Goal: Task Accomplishment & Management: Use online tool/utility

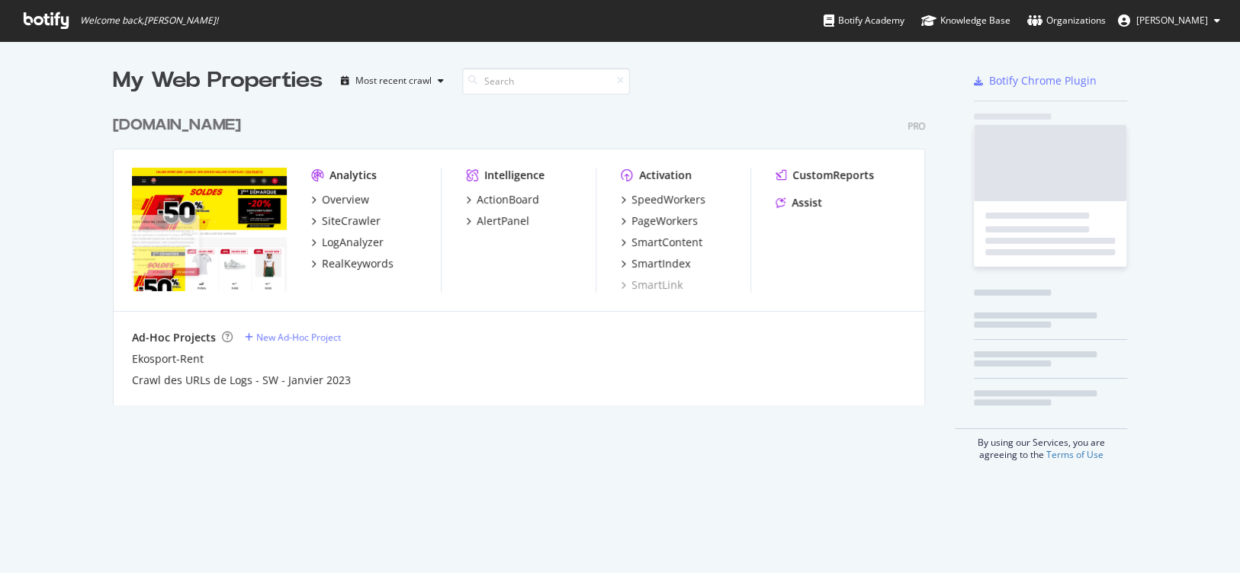
scroll to position [561, 1216]
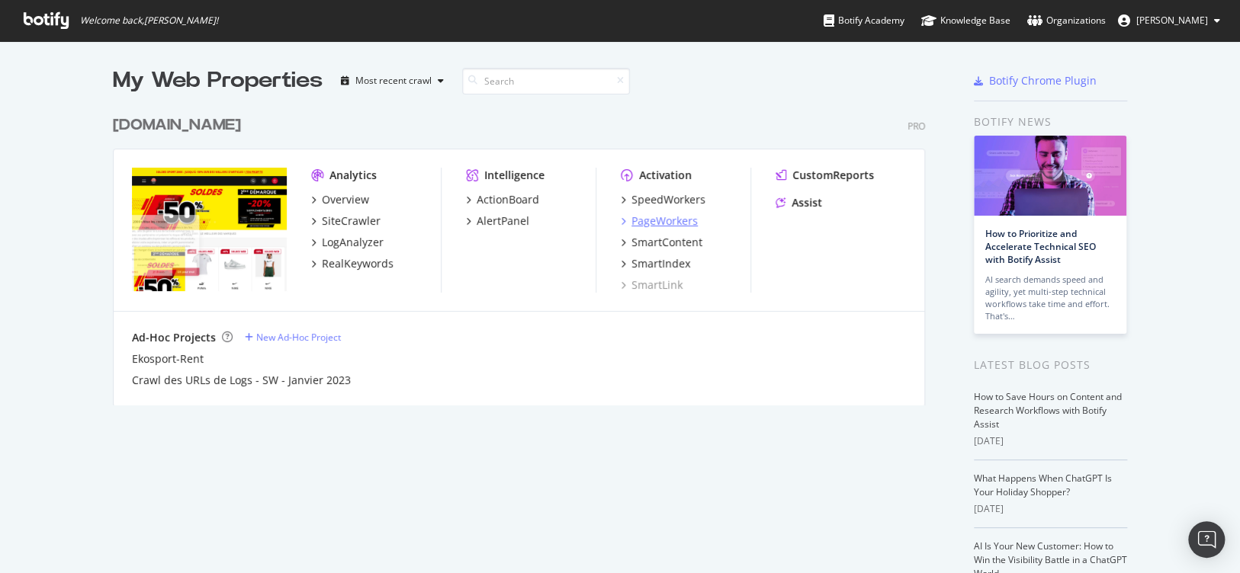
click at [668, 223] on div "PageWorkers" at bounding box center [664, 221] width 66 height 15
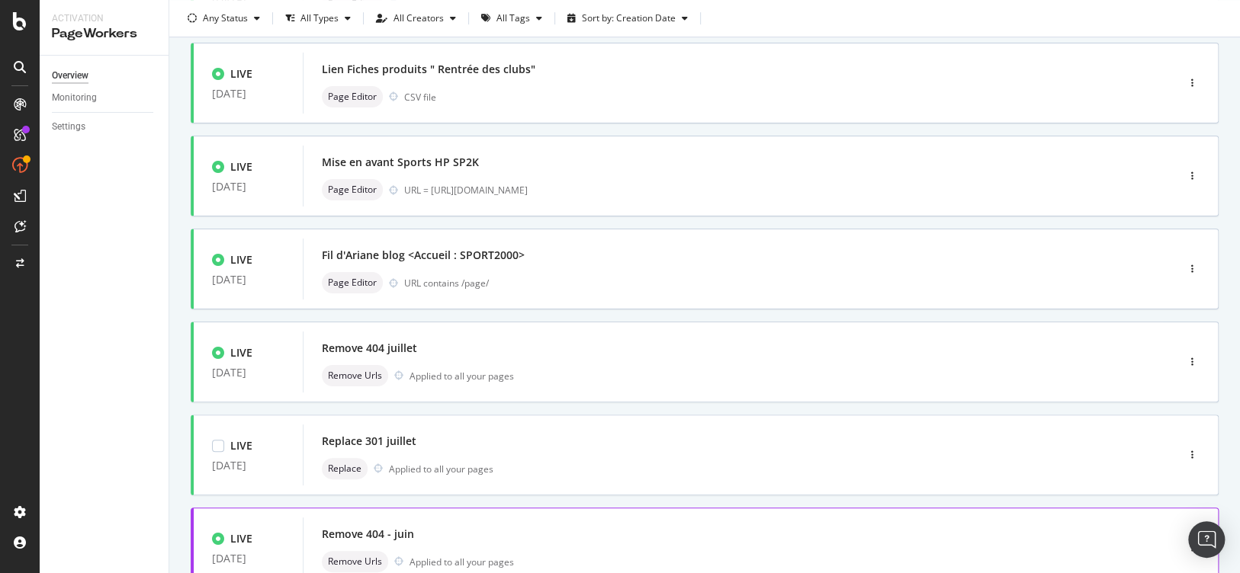
scroll to position [534, 0]
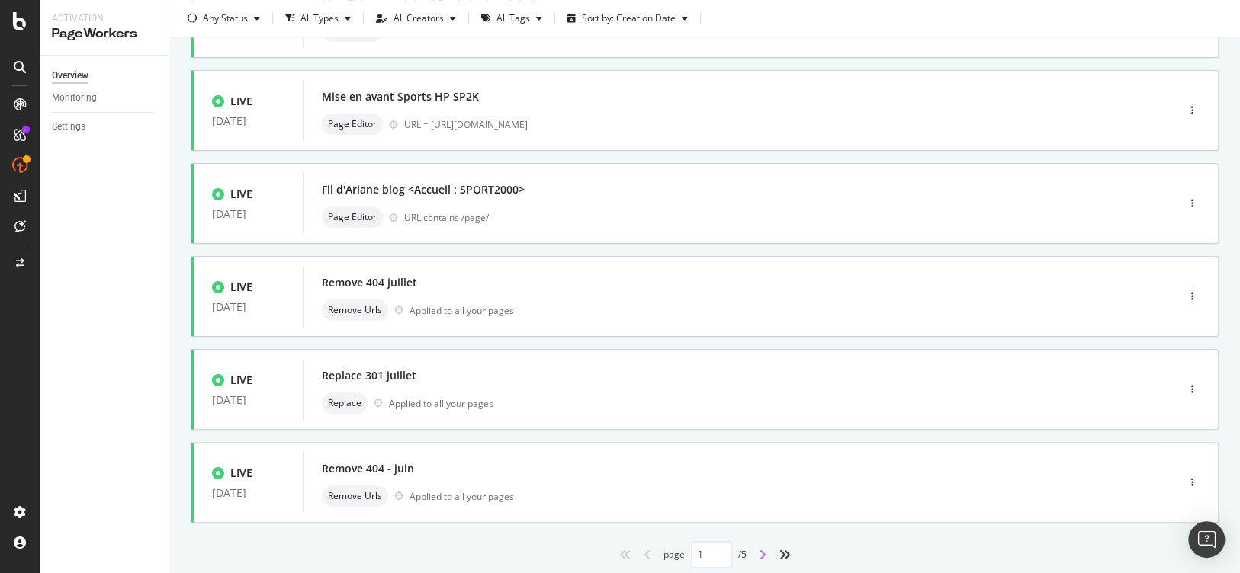
click at [759, 558] on icon "angle-right" at bounding box center [763, 555] width 8 height 12
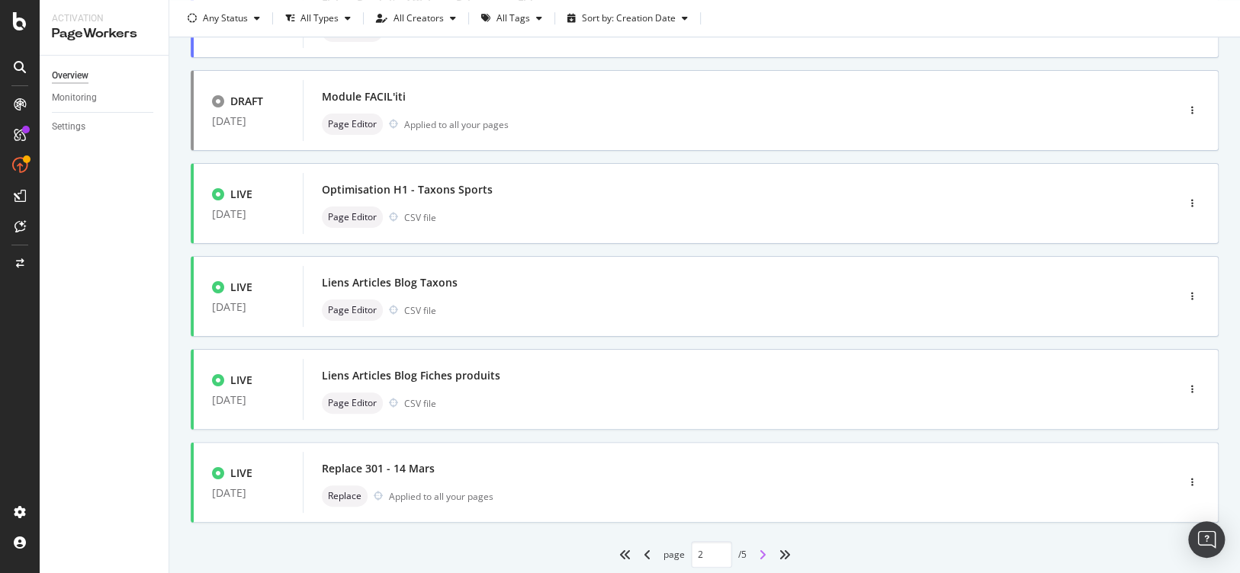
click at [760, 553] on icon "angle-right" at bounding box center [763, 555] width 8 height 12
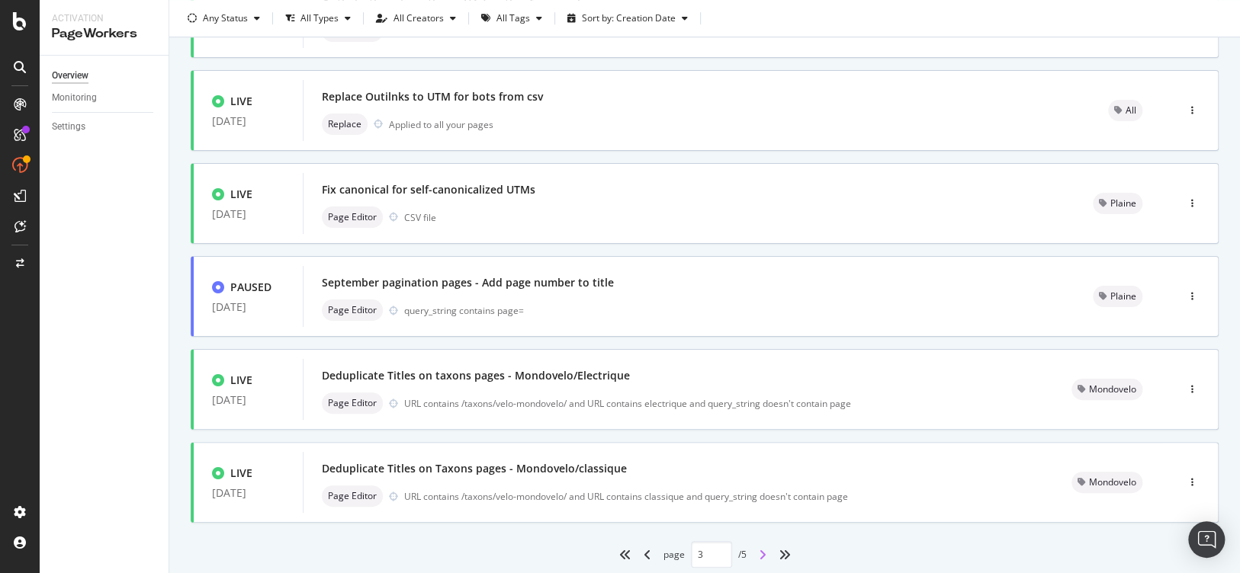
click at [759, 557] on icon "angle-right" at bounding box center [763, 555] width 8 height 12
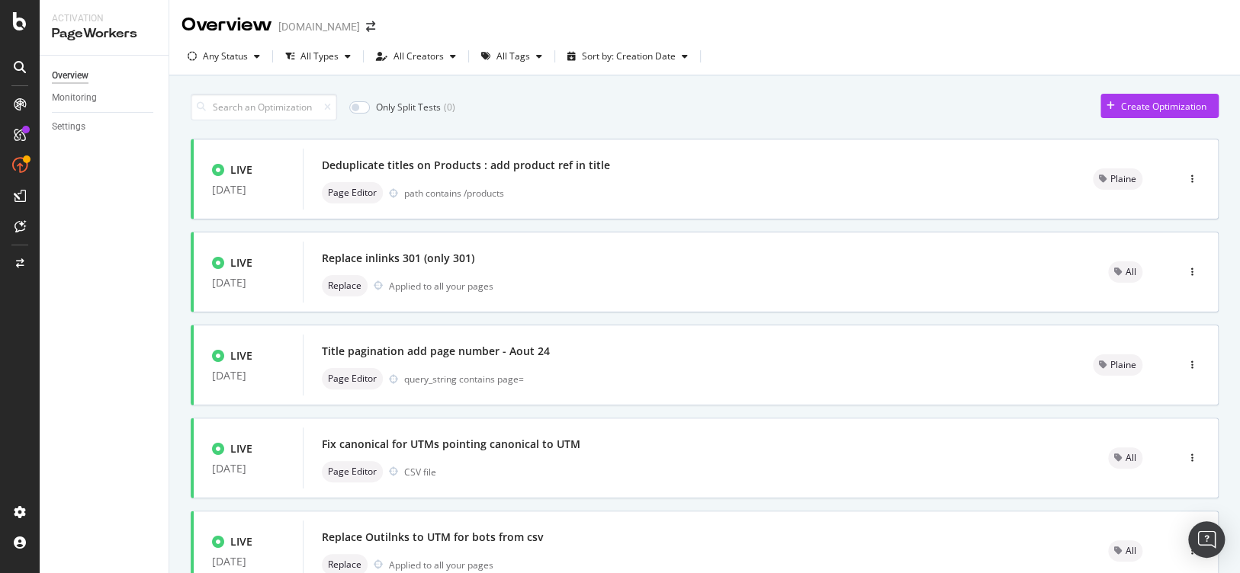
scroll to position [558, 0]
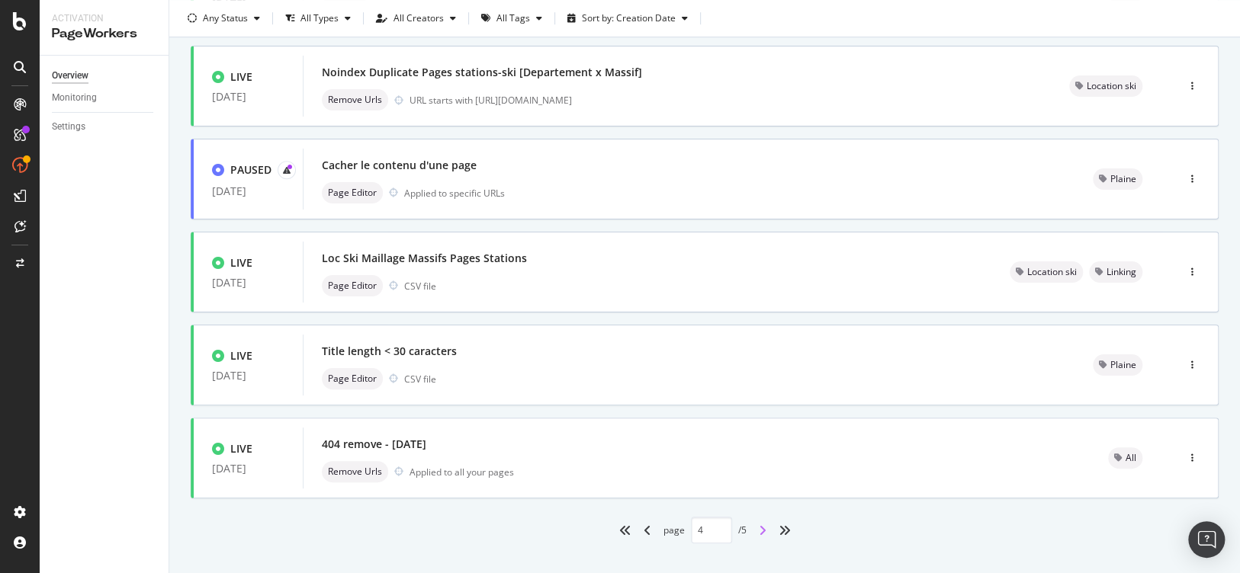
click at [760, 533] on icon "angle-right" at bounding box center [763, 531] width 8 height 12
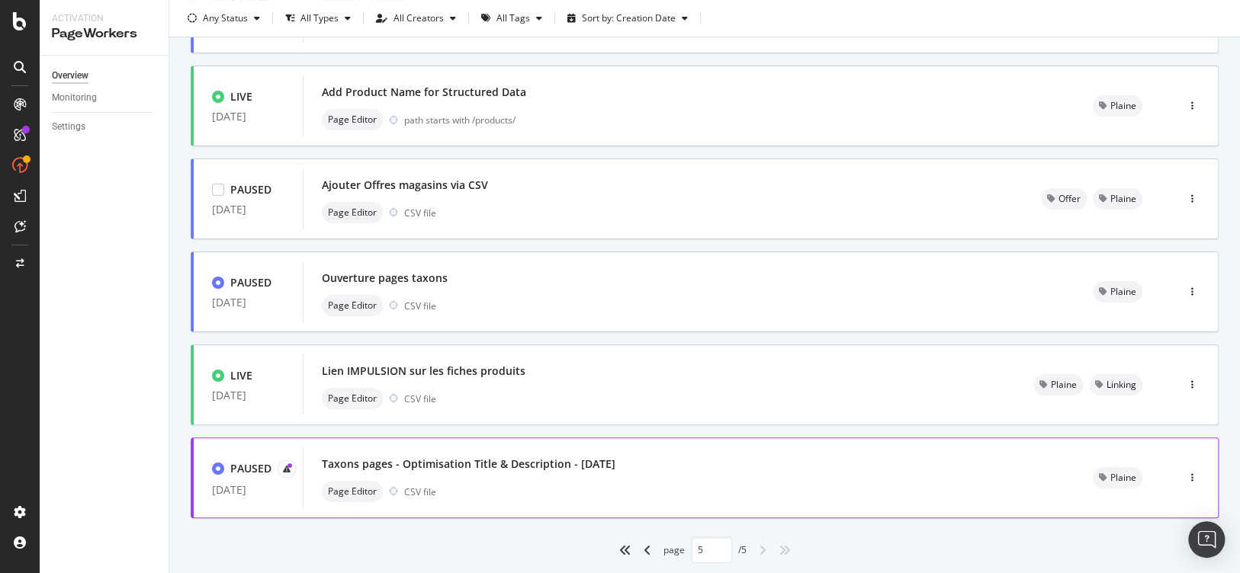
scroll to position [302, 0]
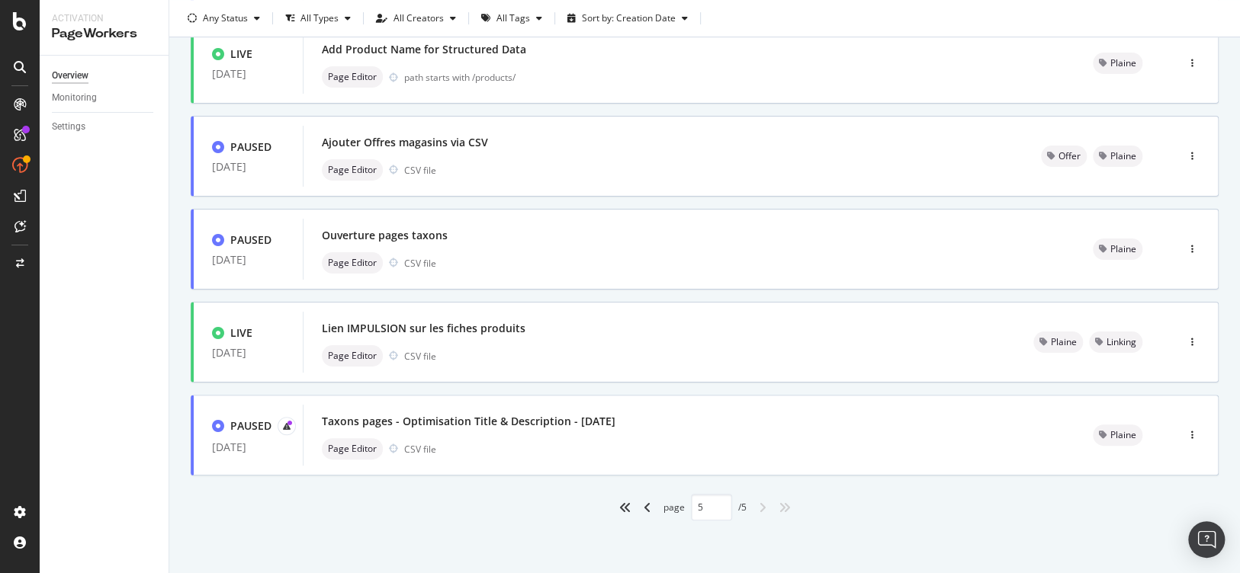
click at [639, 513] on div "angle-left" at bounding box center [648, 508] width 20 height 24
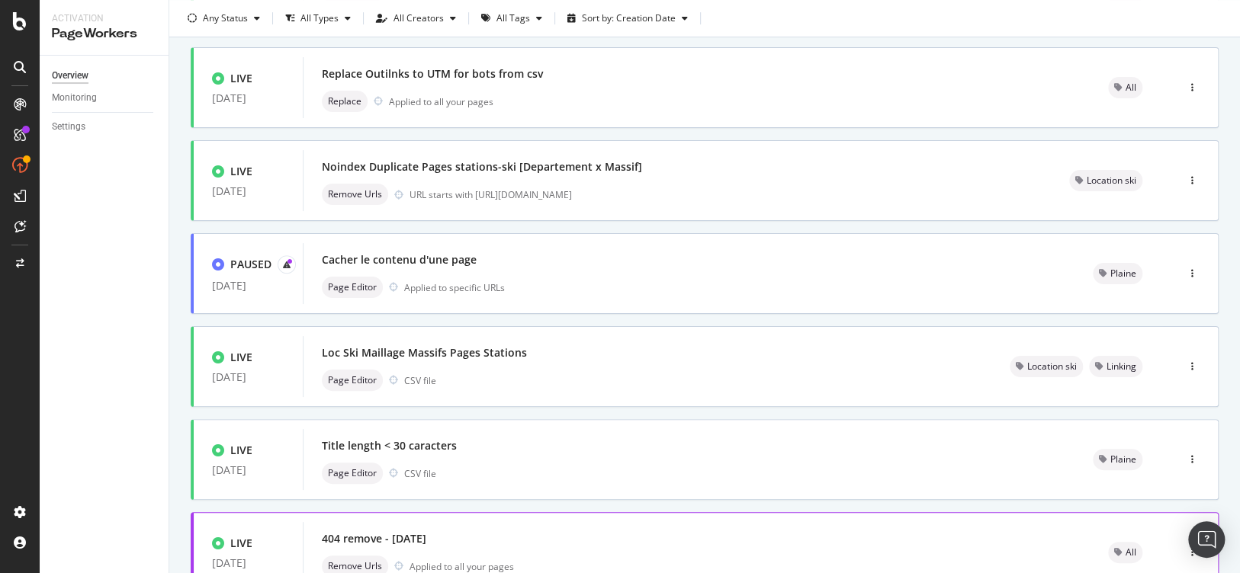
scroll to position [534, 0]
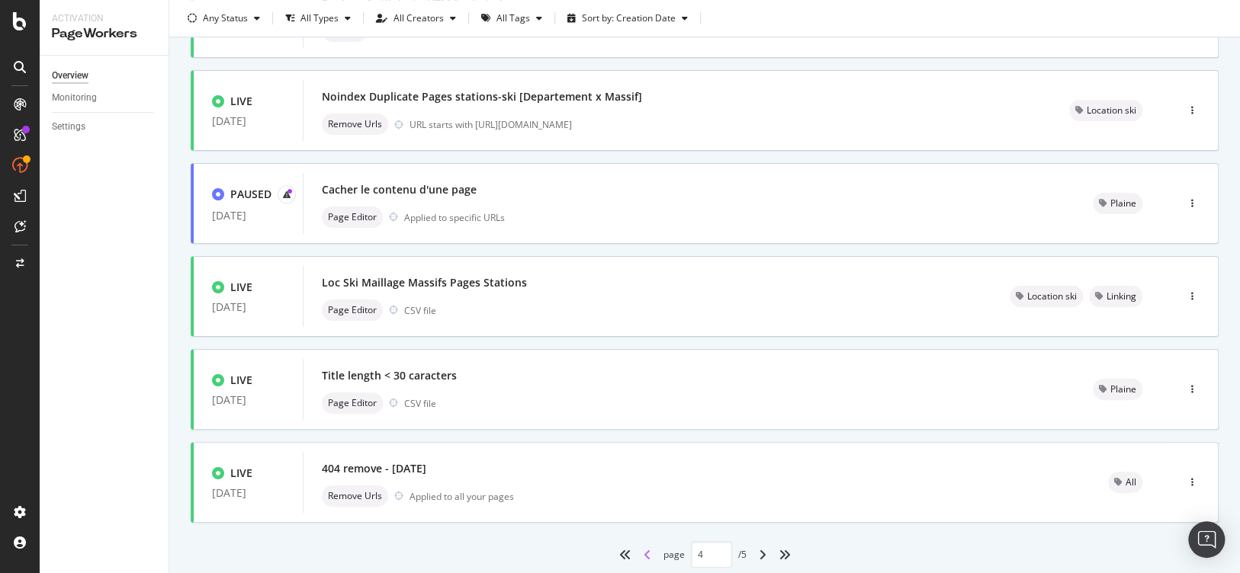
click at [644, 551] on icon "angle-left" at bounding box center [648, 555] width 8 height 12
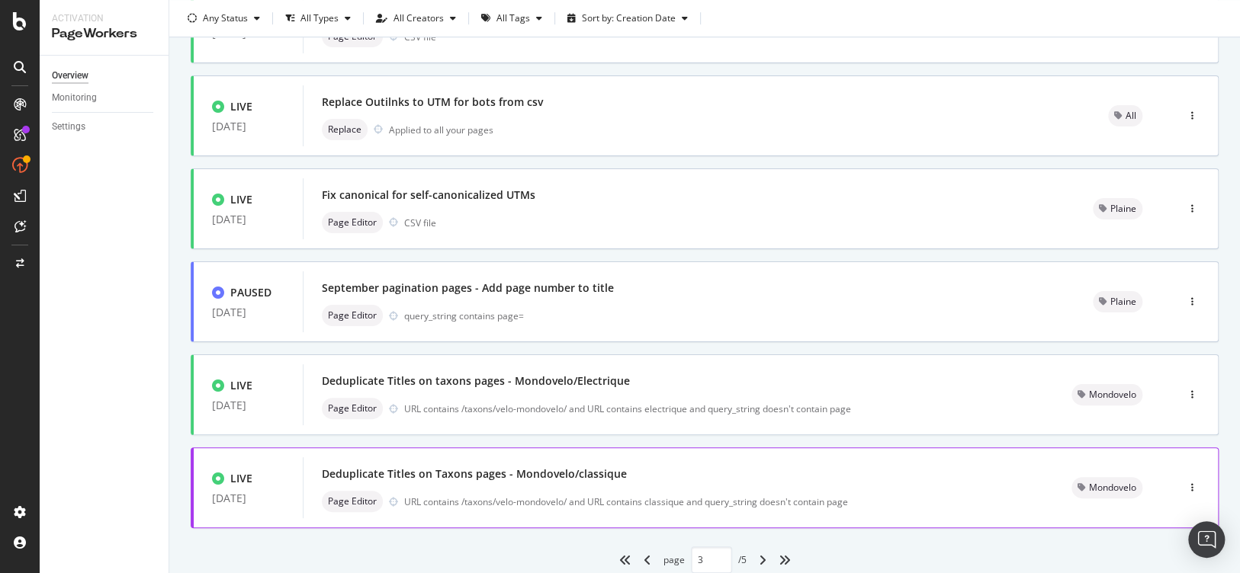
scroll to position [581, 0]
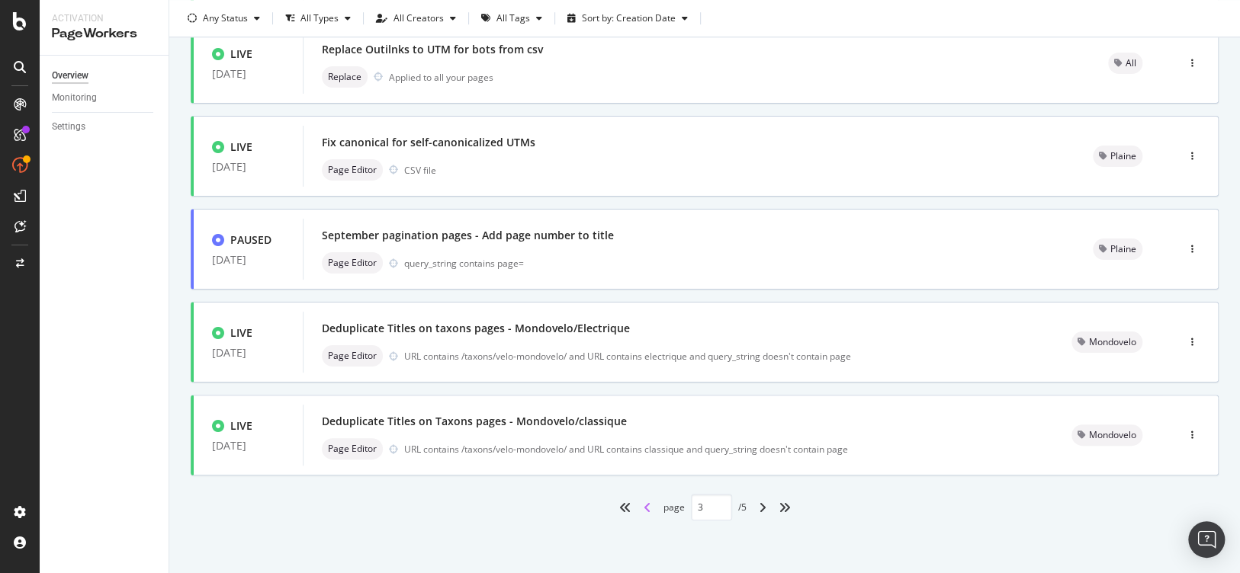
click at [644, 509] on icon "angle-left" at bounding box center [648, 508] width 8 height 12
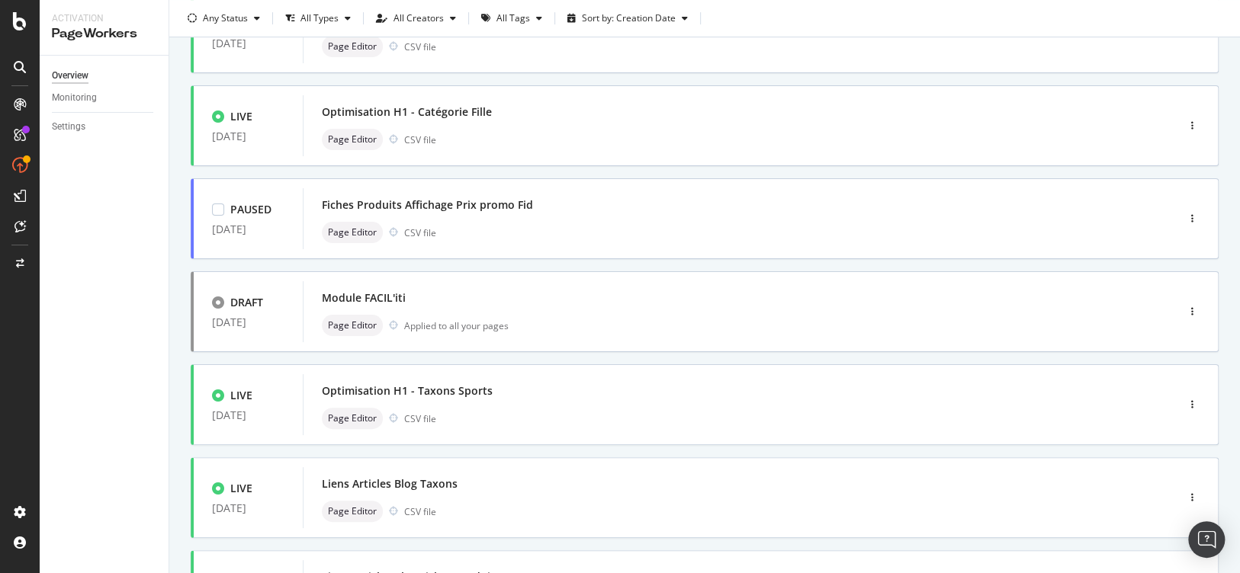
scroll to position [0, 0]
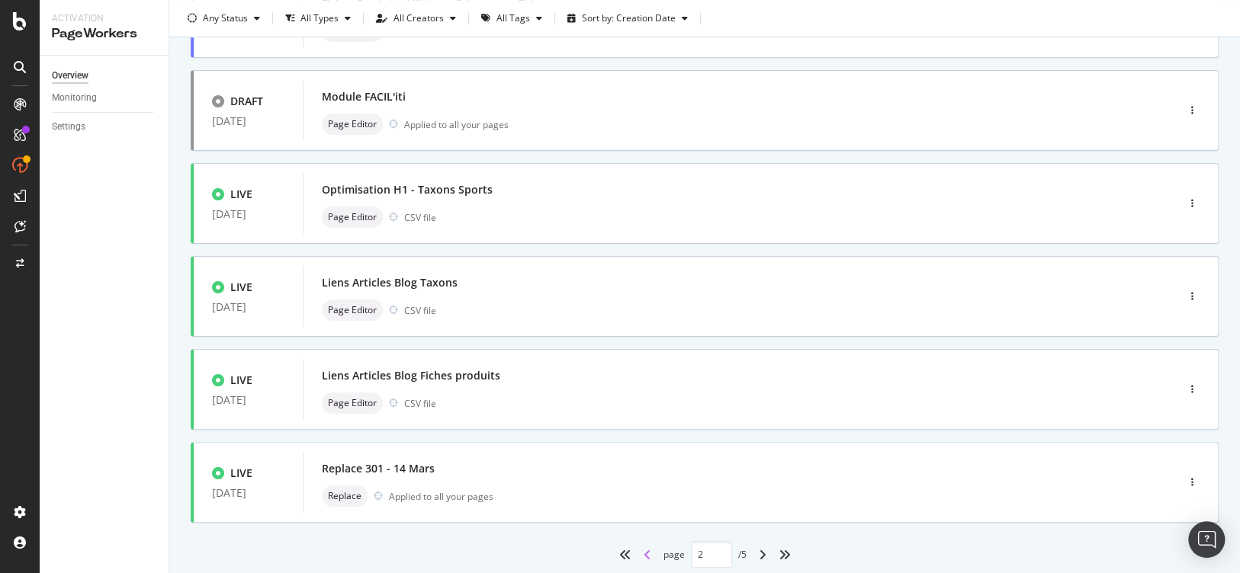
click at [644, 557] on icon "angle-left" at bounding box center [648, 555] width 8 height 12
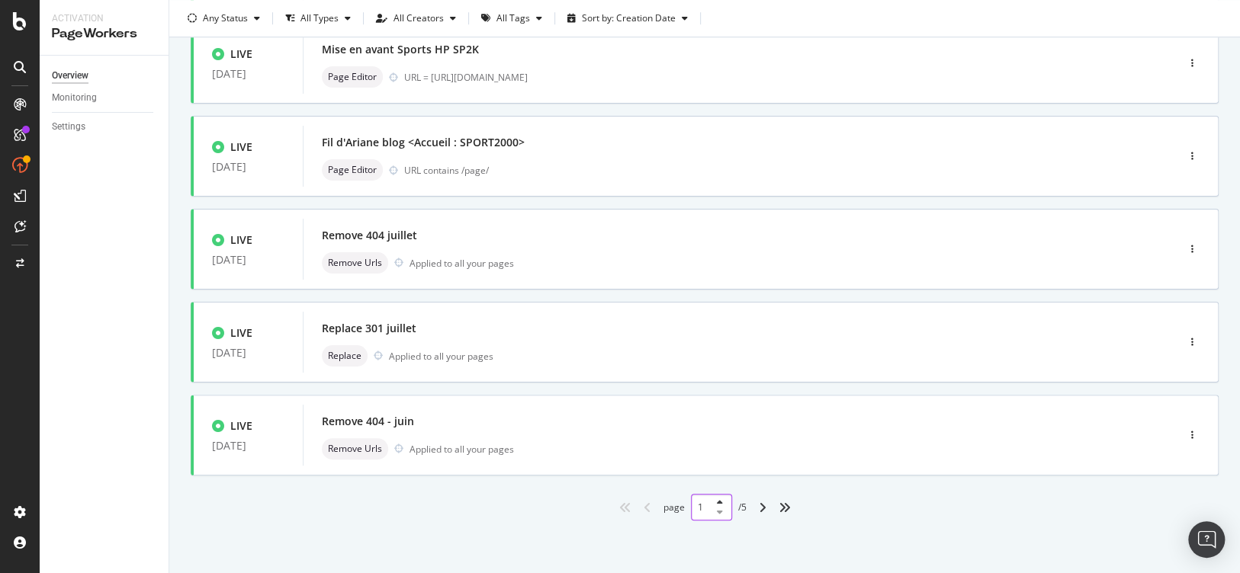
drag, startPoint x: 711, startPoint y: 503, endPoint x: 650, endPoint y: 506, distance: 61.1
click at [650, 506] on div "page 1 / 5" at bounding box center [705, 507] width 1028 height 27
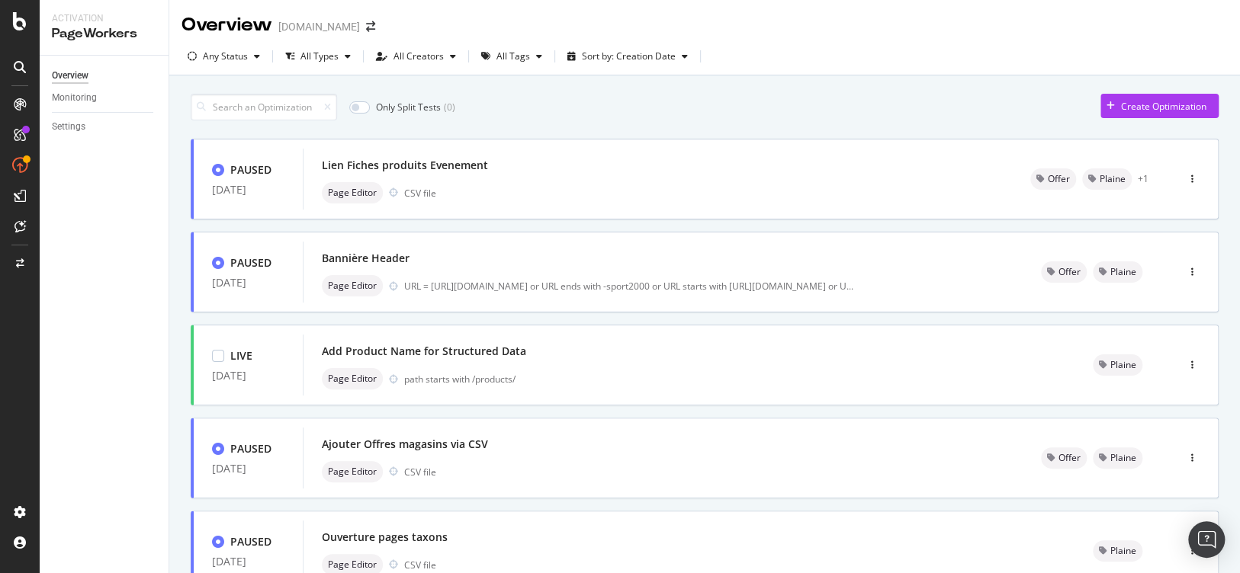
scroll to position [302, 0]
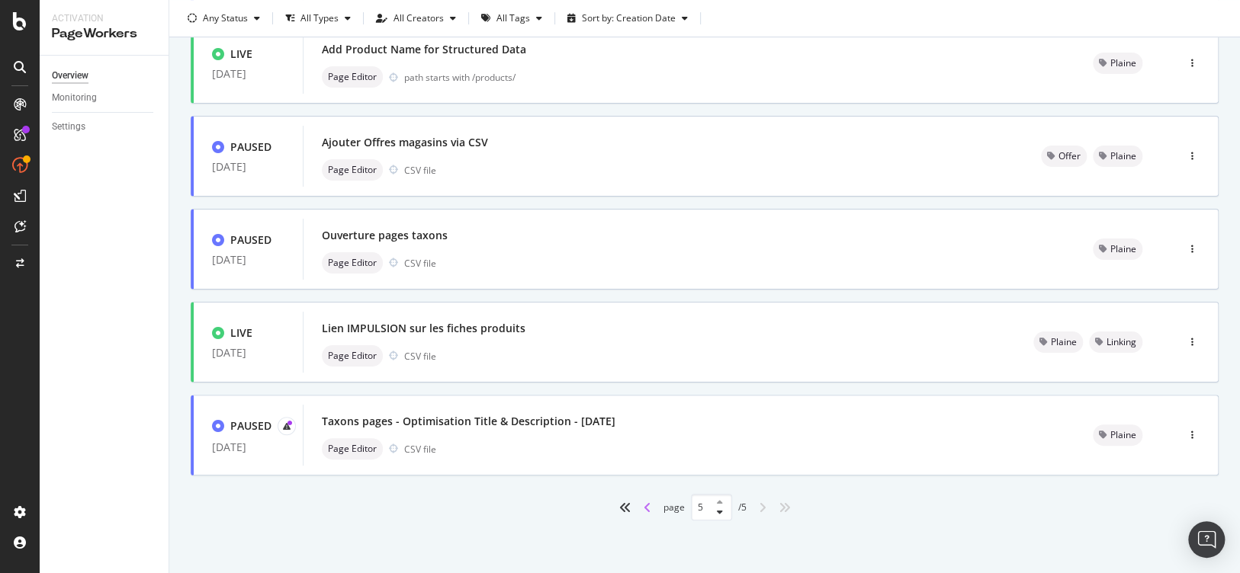
click at [644, 506] on icon "angle-left" at bounding box center [648, 508] width 8 height 12
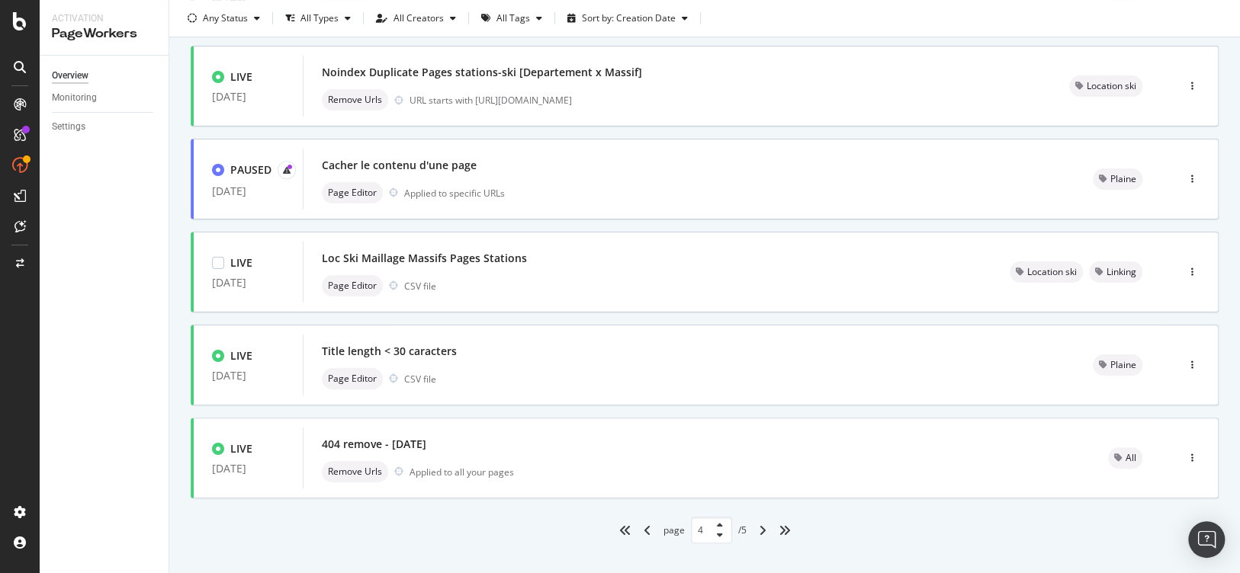
scroll to position [581, 0]
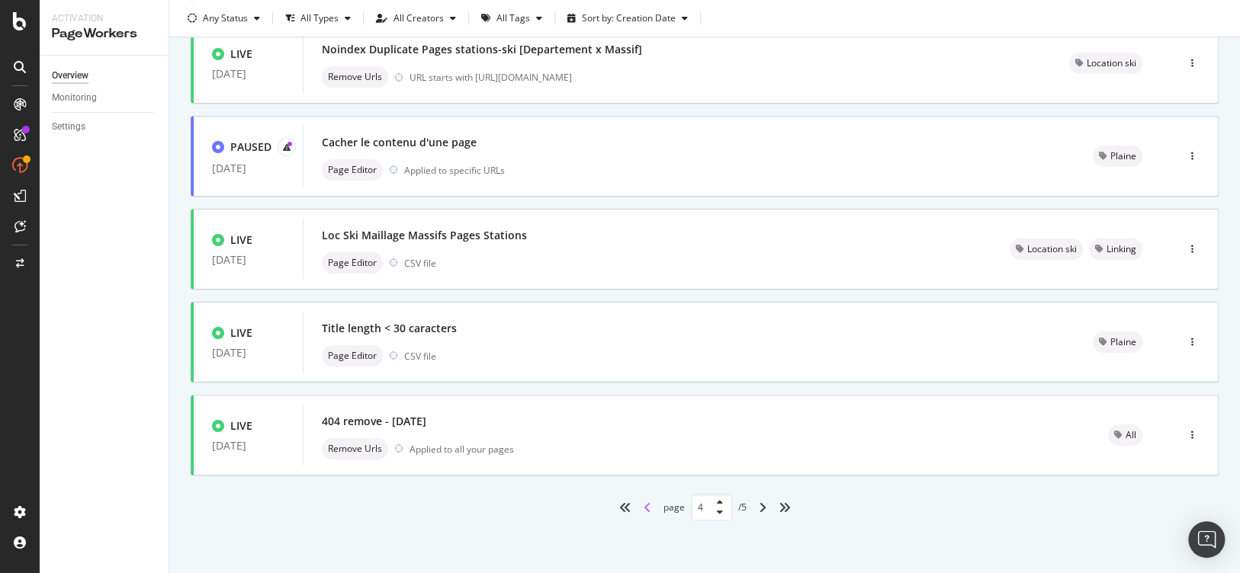
click at [644, 506] on icon "angle-left" at bounding box center [648, 508] width 8 height 12
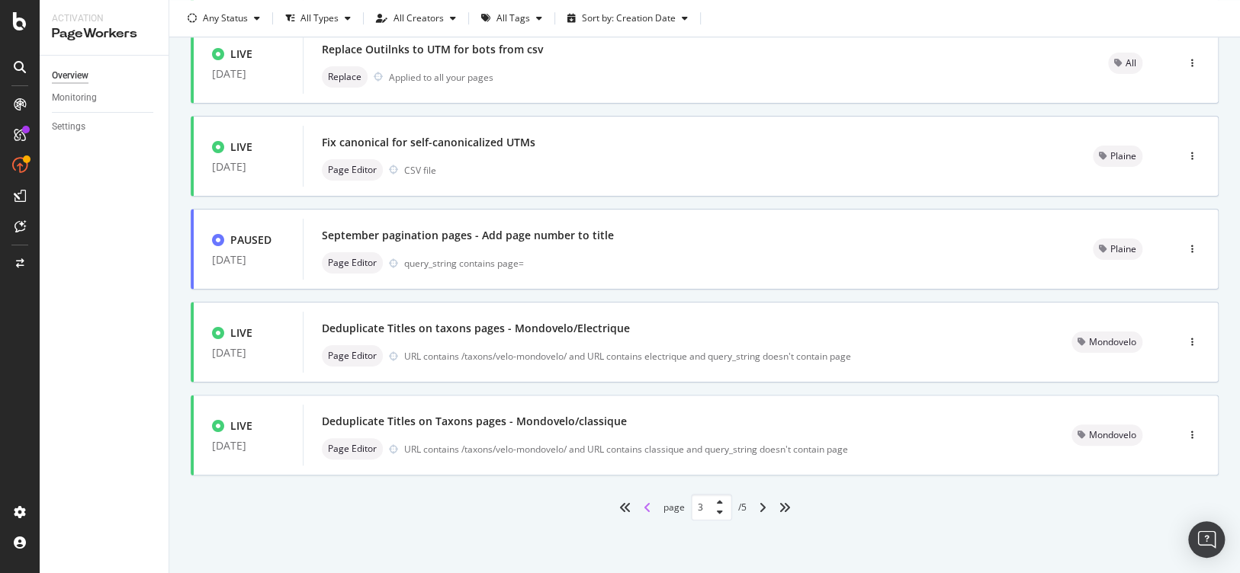
click at [644, 506] on icon "angle-left" at bounding box center [648, 508] width 8 height 12
type input "2"
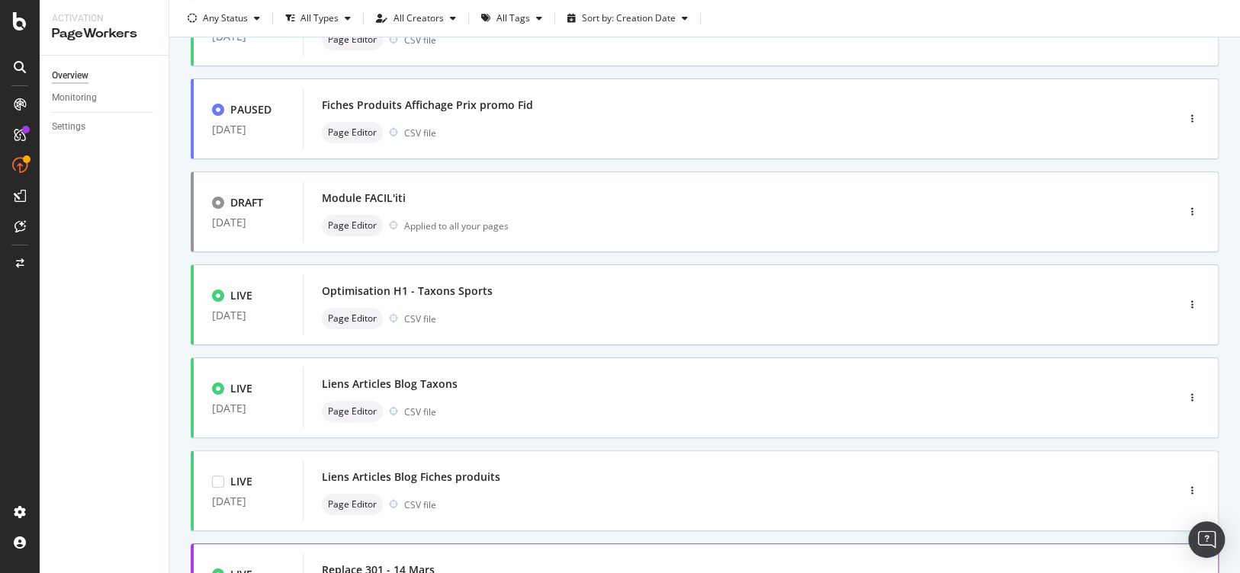
scroll to position [429, 0]
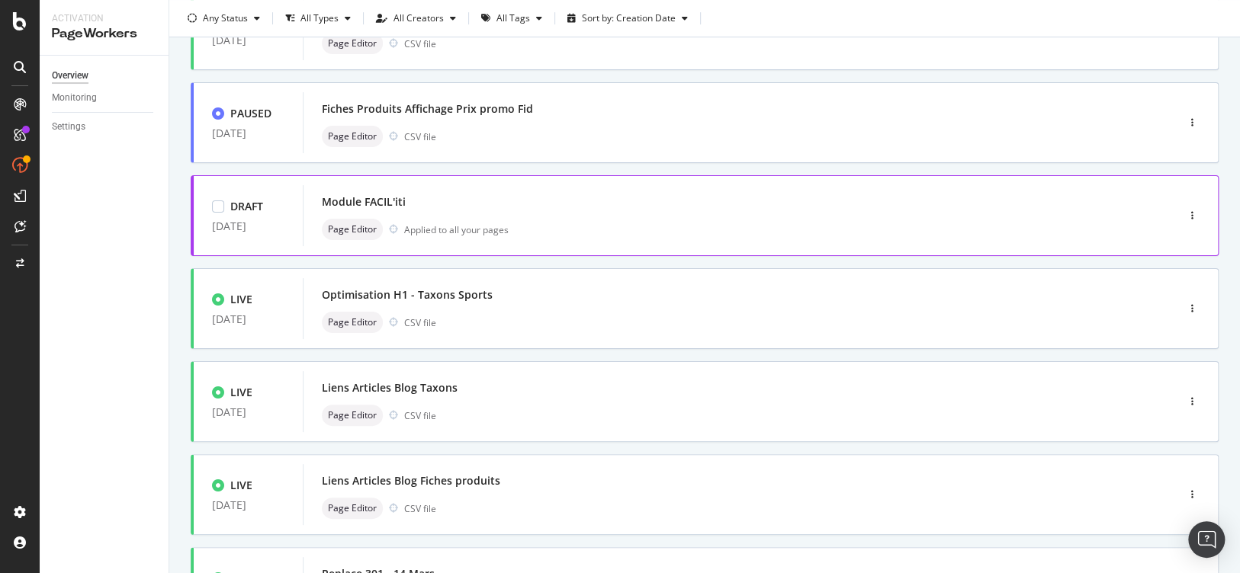
click at [393, 202] on div "Module FACIL'iti" at bounding box center [364, 201] width 84 height 15
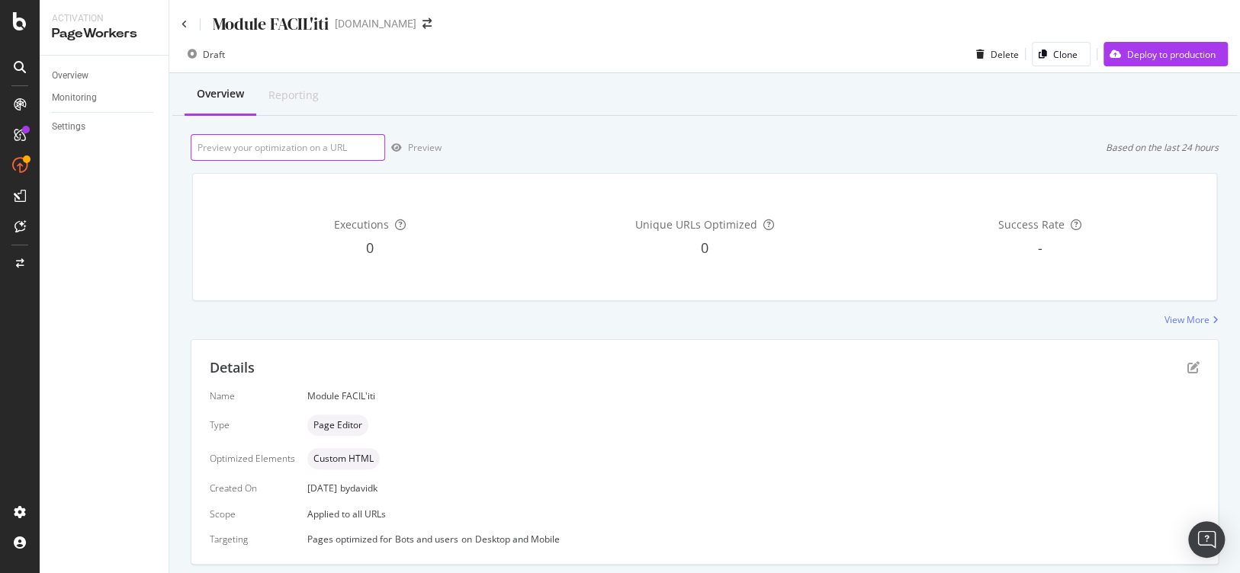
click at [344, 149] on input "url" at bounding box center [288, 147] width 194 height 27
click at [1187, 368] on icon "pen-to-square" at bounding box center [1193, 367] width 12 height 12
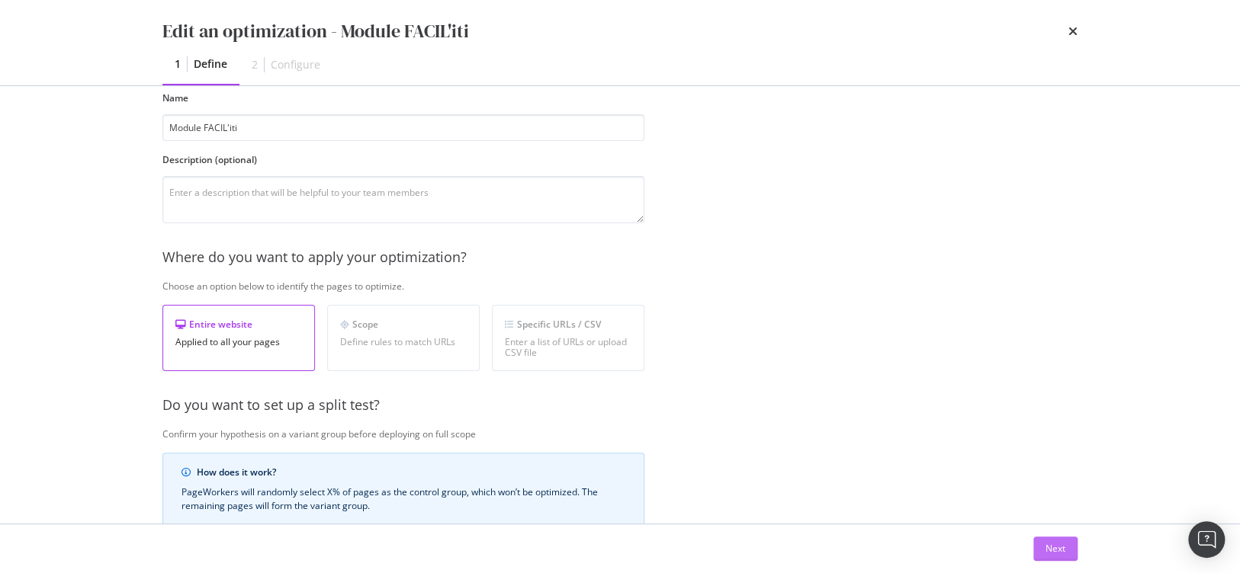
click at [1050, 543] on div "Next" at bounding box center [1056, 548] width 20 height 13
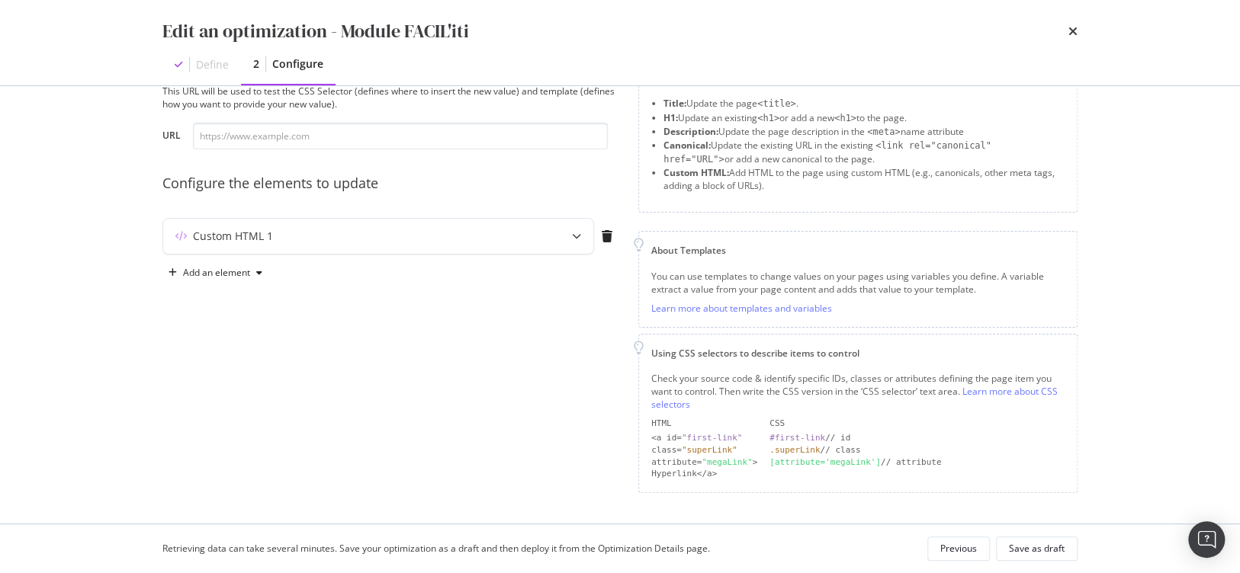
scroll to position [55, 0]
click at [570, 239] on div "modal" at bounding box center [577, 239] width 34 height 35
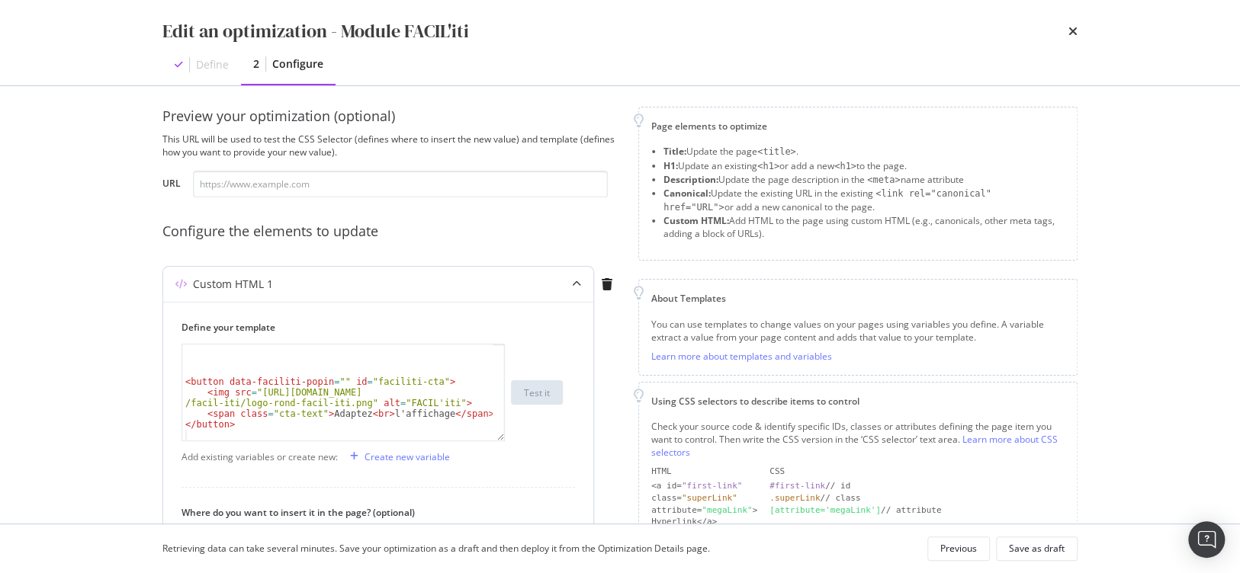
scroll to position [0, 0]
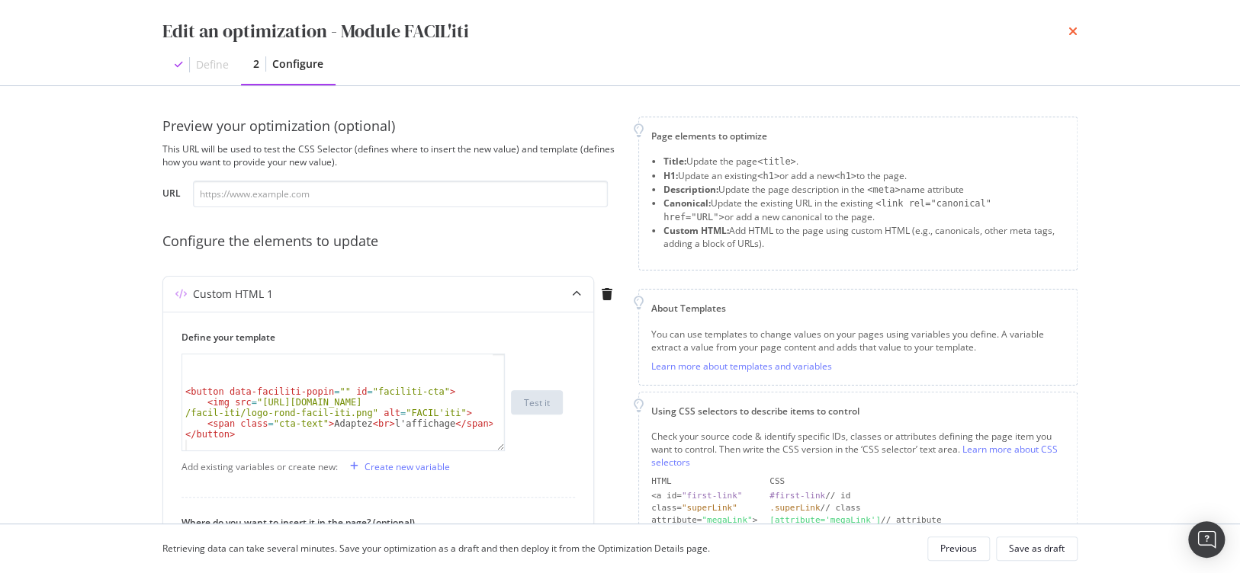
click at [1070, 33] on icon "times" at bounding box center [1072, 31] width 9 height 12
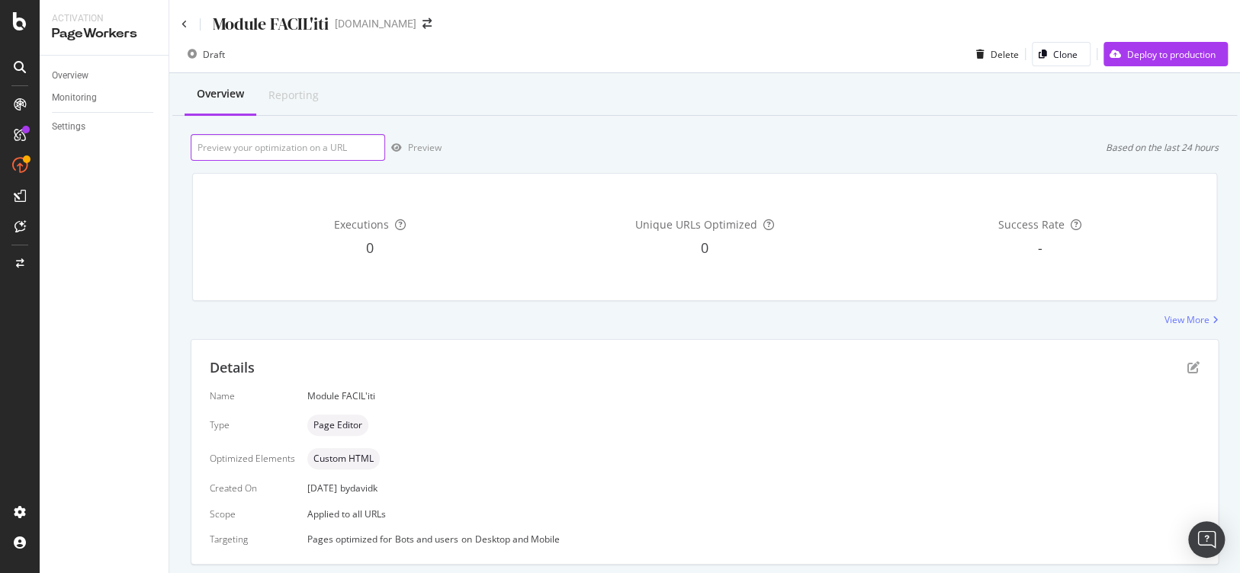
click at [326, 143] on input "url" at bounding box center [288, 147] width 194 height 27
paste input "[URL][DOMAIN_NAME]"
click at [422, 152] on div "Preview" at bounding box center [425, 147] width 34 height 13
drag, startPoint x: 358, startPoint y: 144, endPoint x: 104, endPoint y: 148, distance: 254.0
click at [104, 148] on div "Activation PageWorkers Overview Monitoring Settings Module FACIL'iti [DOMAIN_NA…" at bounding box center [640, 286] width 1200 height 573
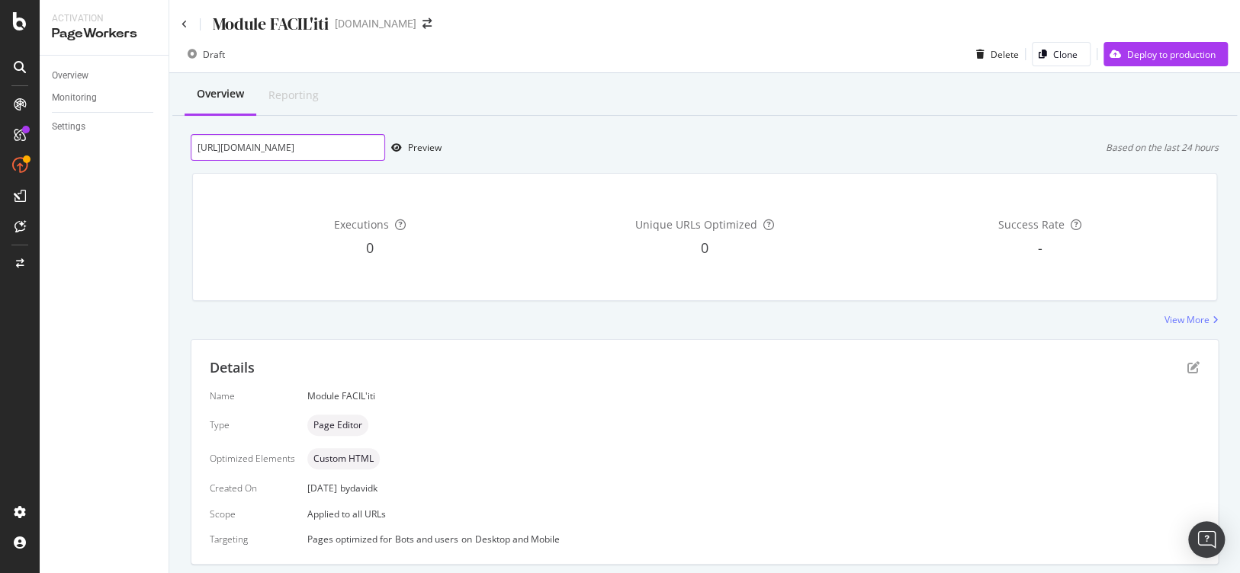
paste input "taxons/sport-2000/selection-homme-sport-2000/chaussures-homme/baskets-sneakers-…"
click at [433, 149] on div "Preview" at bounding box center [425, 147] width 34 height 13
click at [323, 149] on input "[URL][DOMAIN_NAME]" at bounding box center [288, 147] width 194 height 27
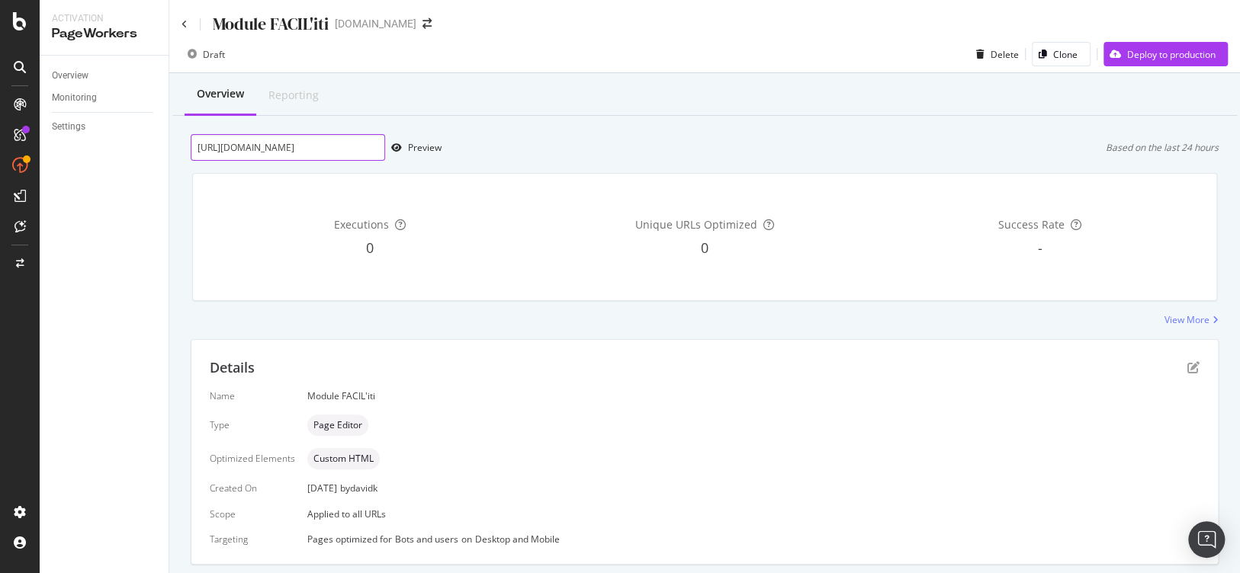
paste input "products/dh2987-113-sport2000"
type input "[URL][DOMAIN_NAME]"
click at [417, 149] on div "Preview" at bounding box center [425, 147] width 34 height 13
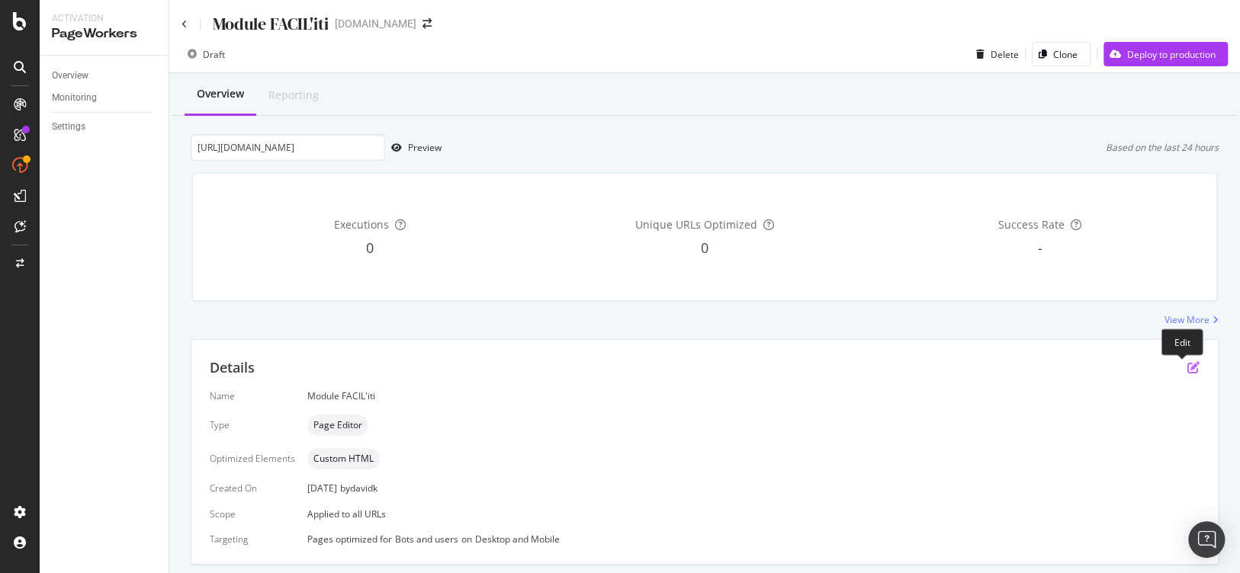
click at [1187, 371] on icon "pen-to-square" at bounding box center [1193, 367] width 12 height 12
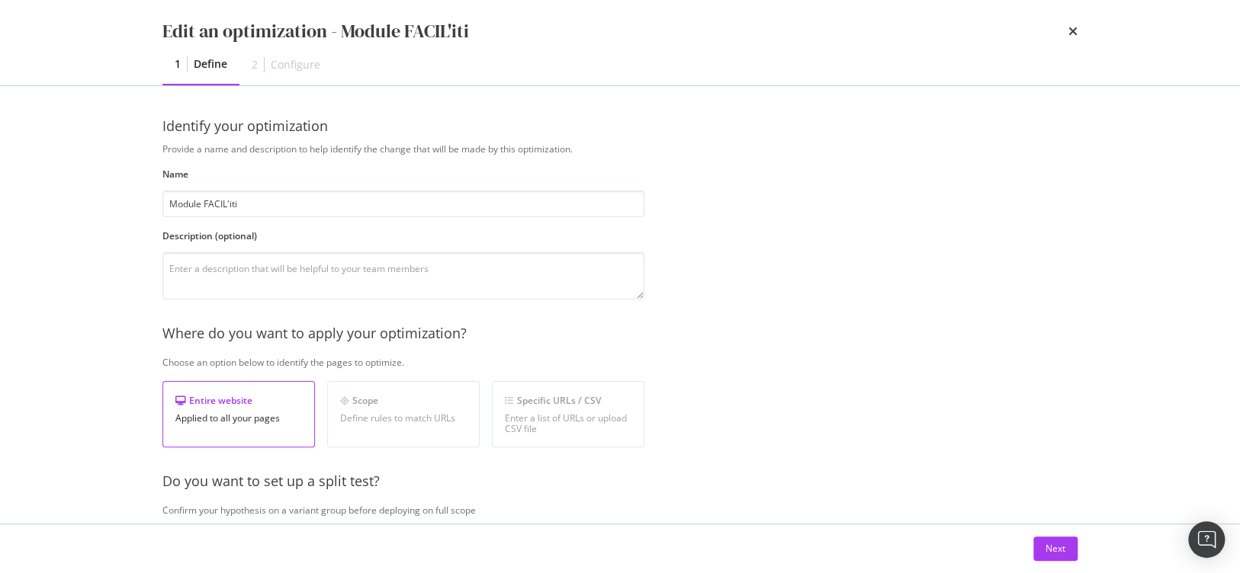
scroll to position [354, 0]
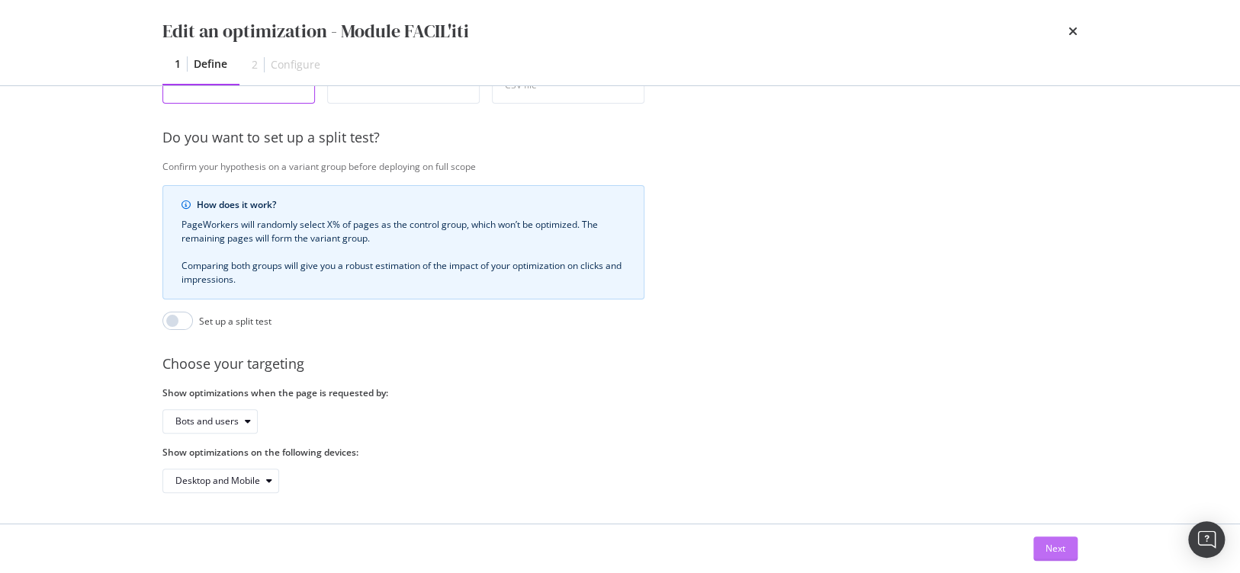
click at [1046, 550] on div "Next" at bounding box center [1056, 548] width 20 height 13
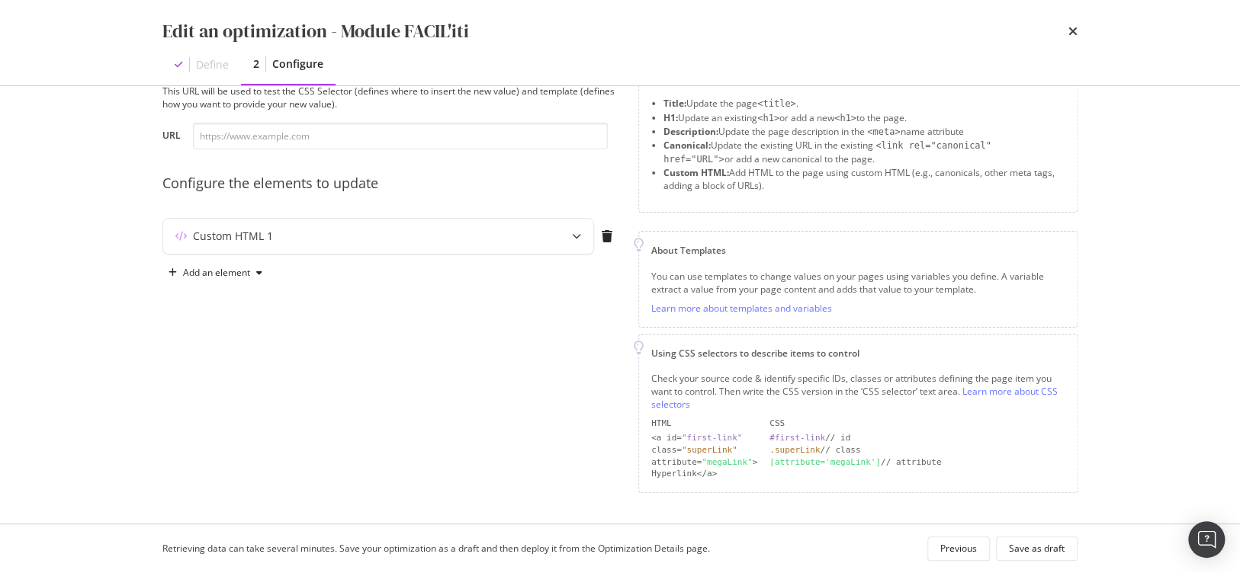
scroll to position [55, 0]
click at [574, 241] on icon "modal" at bounding box center [576, 239] width 9 height 9
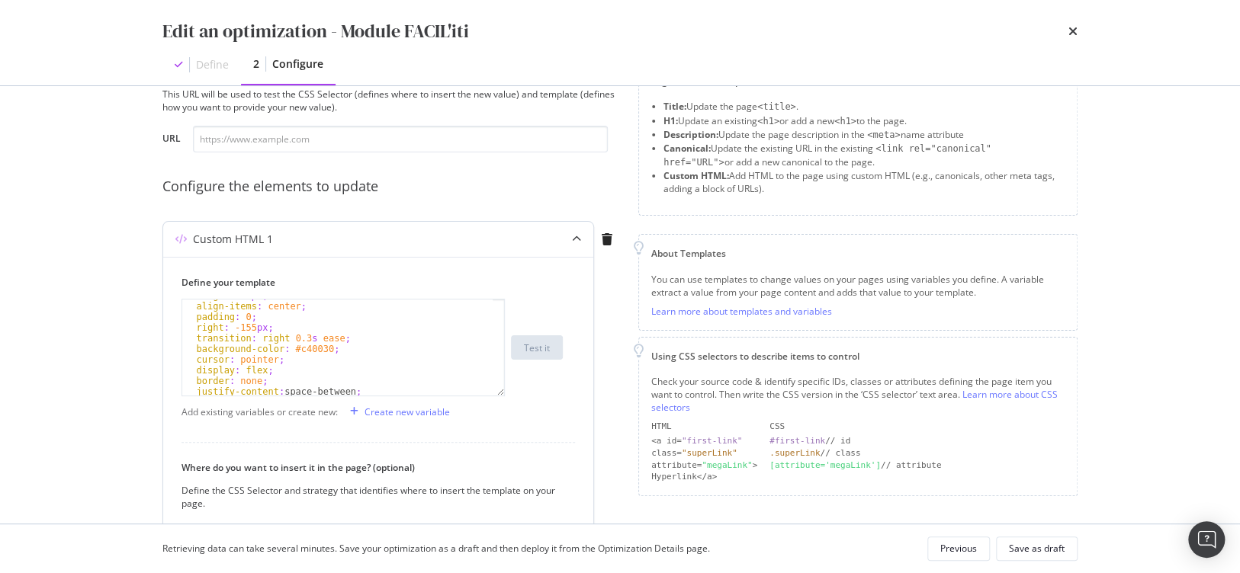
scroll to position [137, 0]
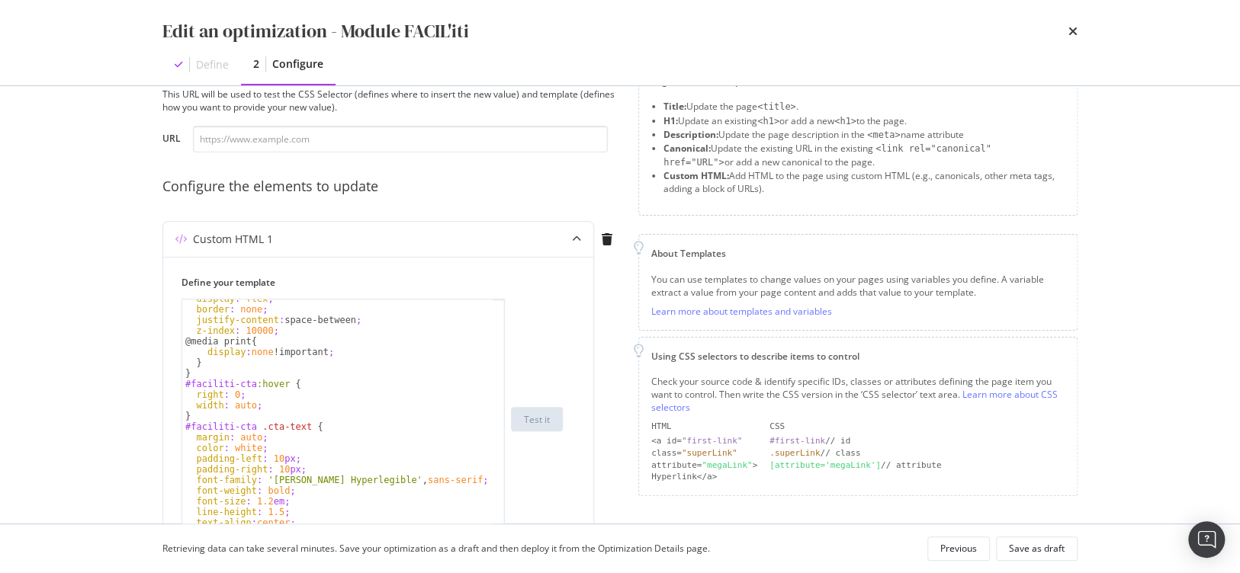
drag, startPoint x: 500, startPoint y: 393, endPoint x: 494, endPoint y: 536, distance: 143.5
click at [494, 536] on div "Edit an optimization - Module FACIL'iti Define 2 Configure Preview your optimiz…" at bounding box center [620, 286] width 1240 height 573
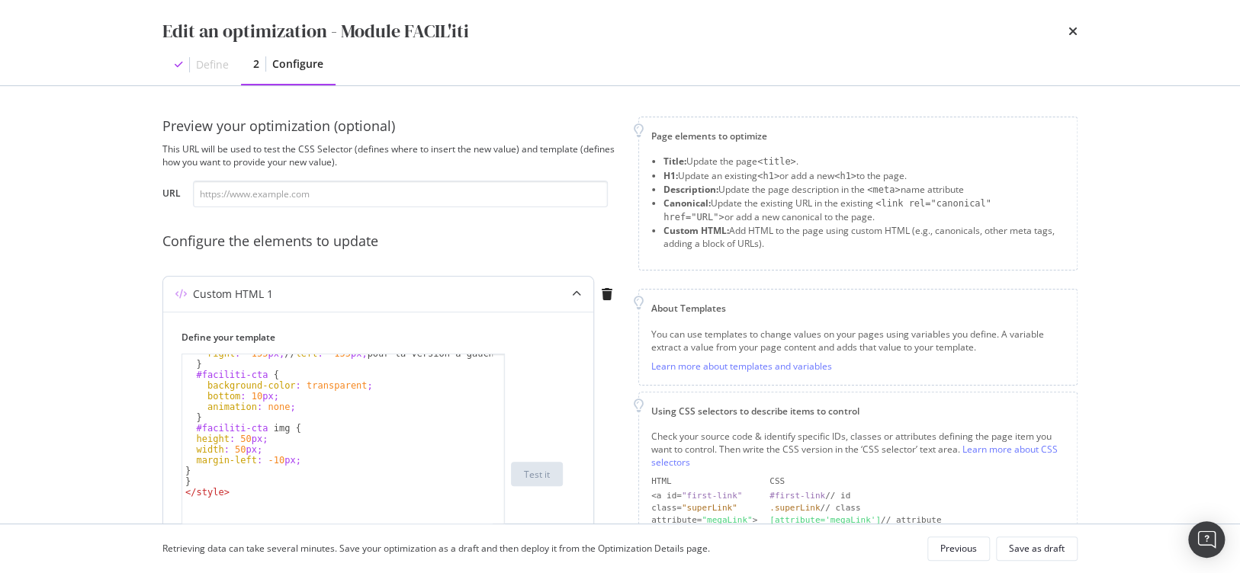
scroll to position [593, 0]
drag, startPoint x: 253, startPoint y: 393, endPoint x: 244, endPoint y: 393, distance: 9.2
click at [244, 393] on div "right : -155 px ; // left : -155 px ; pour la version à gauche } #faciliti-cta …" at bounding box center [337, 479] width 311 height 261
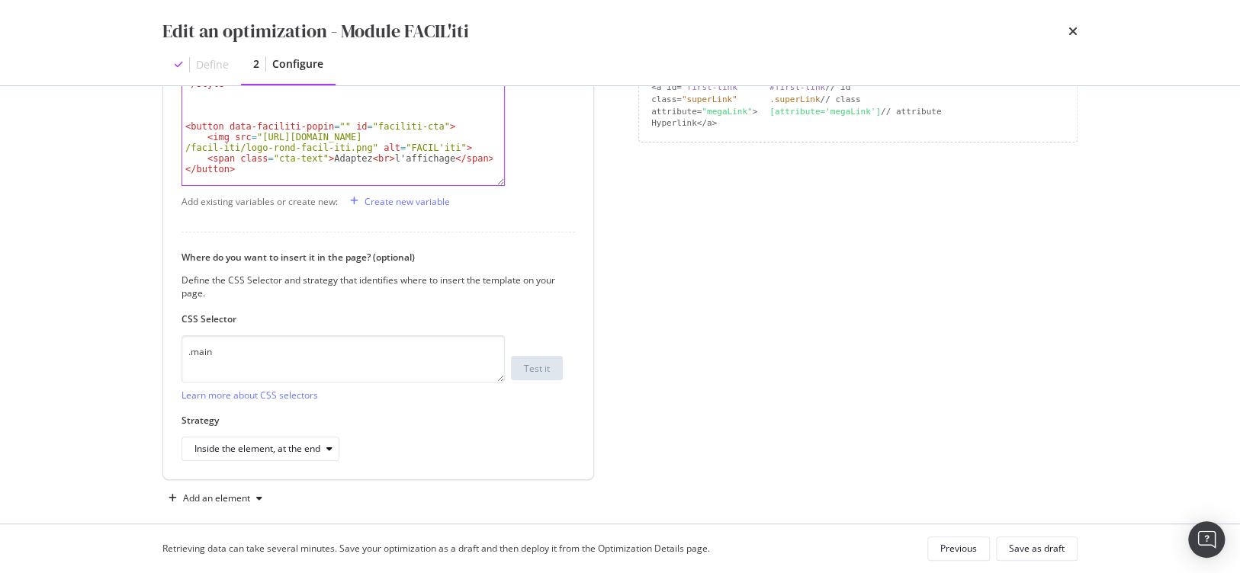
scroll to position [425, 0]
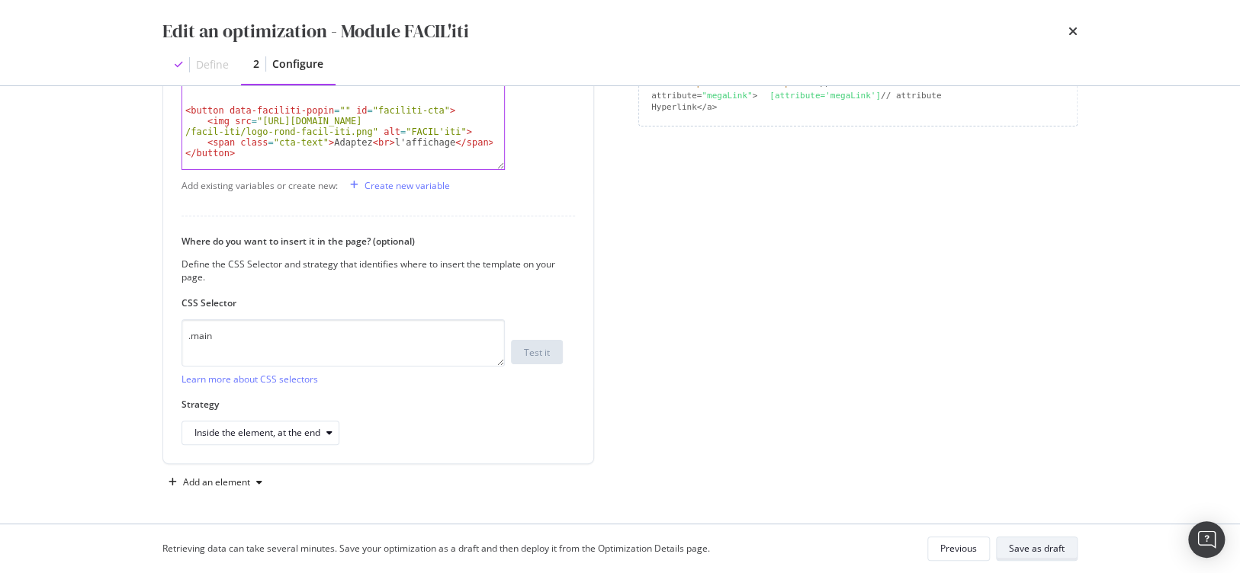
type textarea "bottom: 5px;"
click at [1026, 545] on div "Save as draft" at bounding box center [1037, 548] width 56 height 13
